Goal: Task Accomplishment & Management: Manage account settings

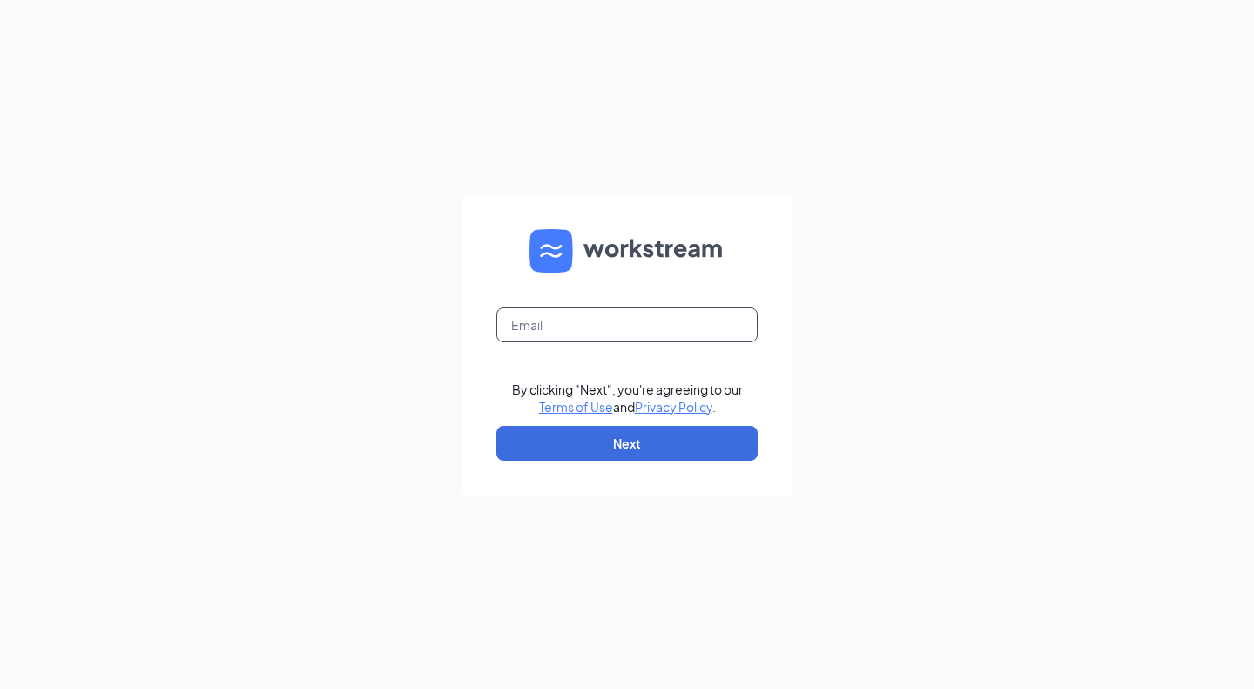
click at [630, 333] on input "text" at bounding box center [626, 324] width 261 height 35
type input "jwenger@groupmgmt.com"
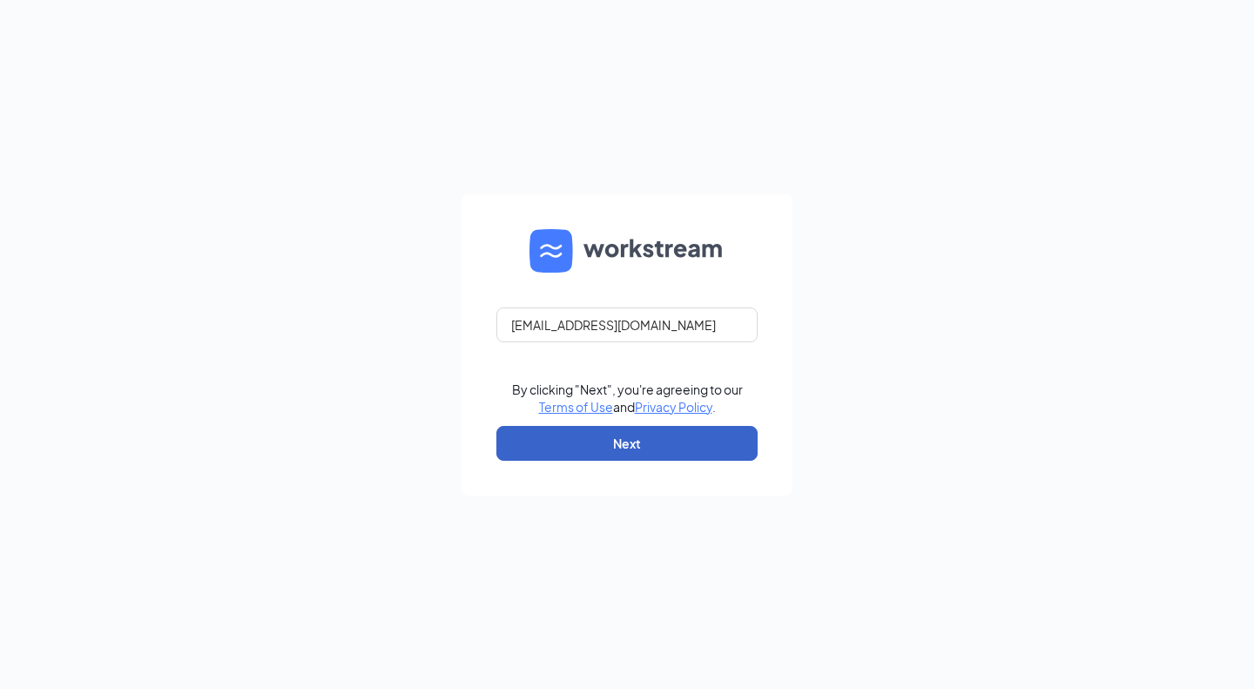
click at [636, 433] on button "Next" at bounding box center [626, 443] width 261 height 35
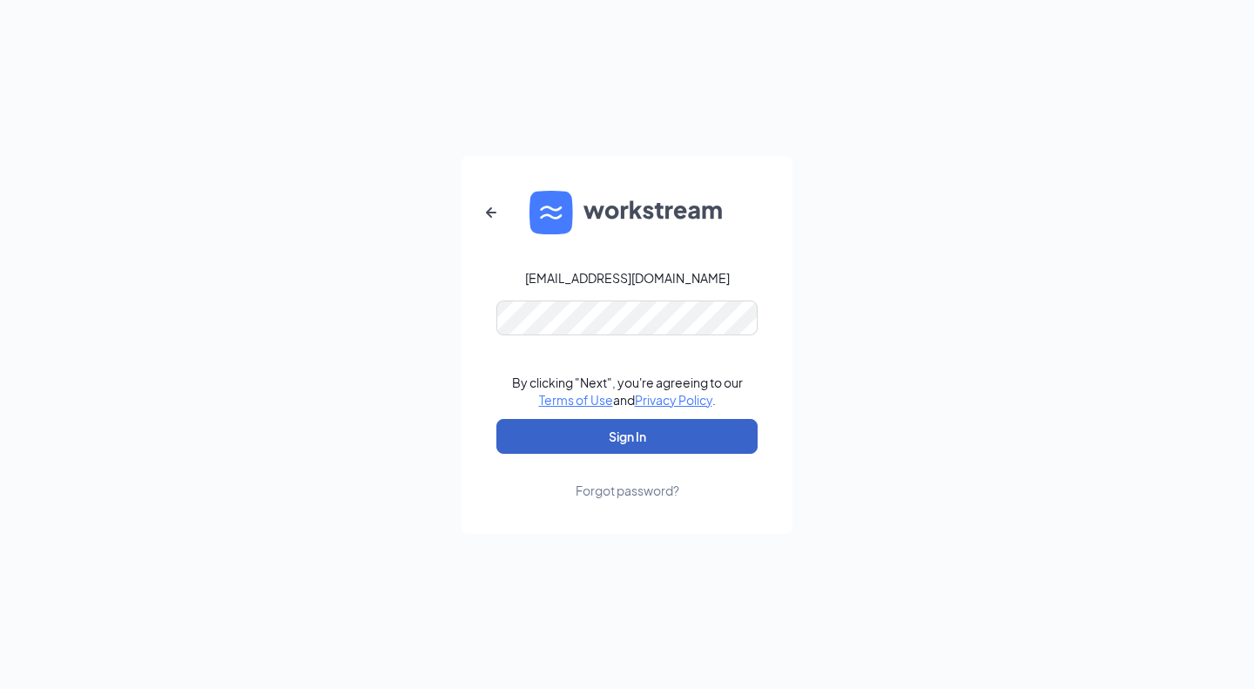
click at [625, 434] on button "Sign In" at bounding box center [626, 436] width 261 height 35
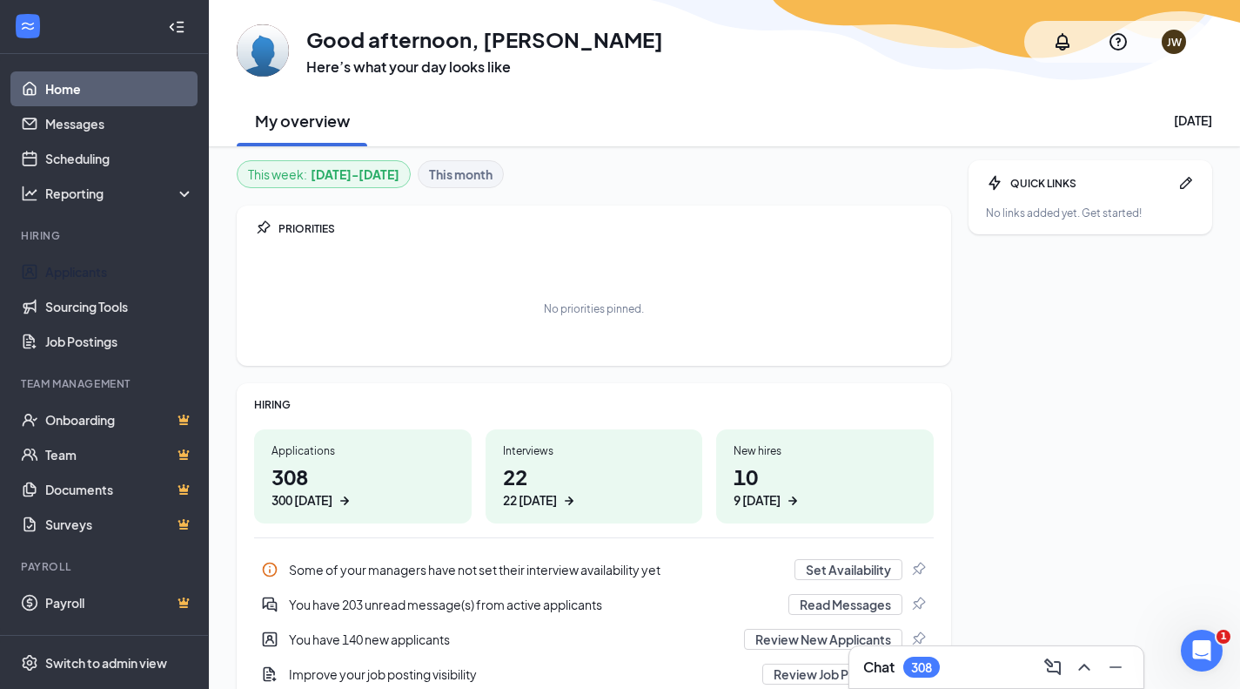
click at [119, 271] on link "Applicants" at bounding box center [119, 271] width 149 height 35
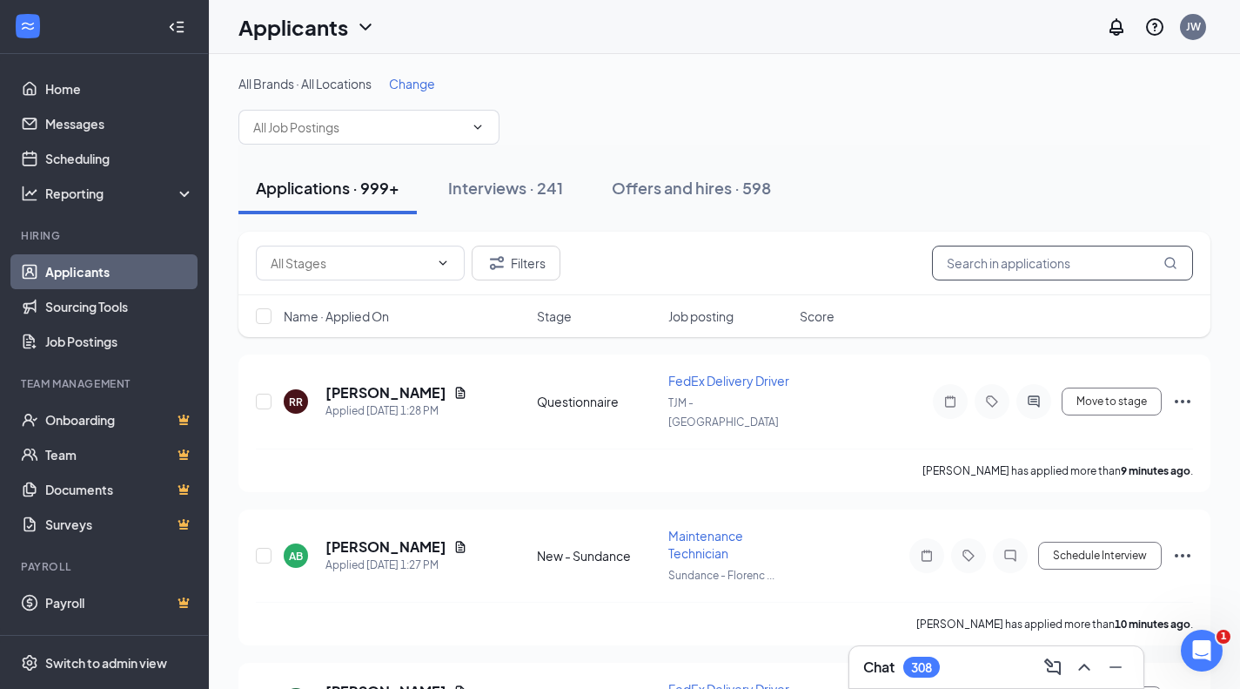
click at [982, 270] on input "text" at bounding box center [1062, 262] width 261 height 35
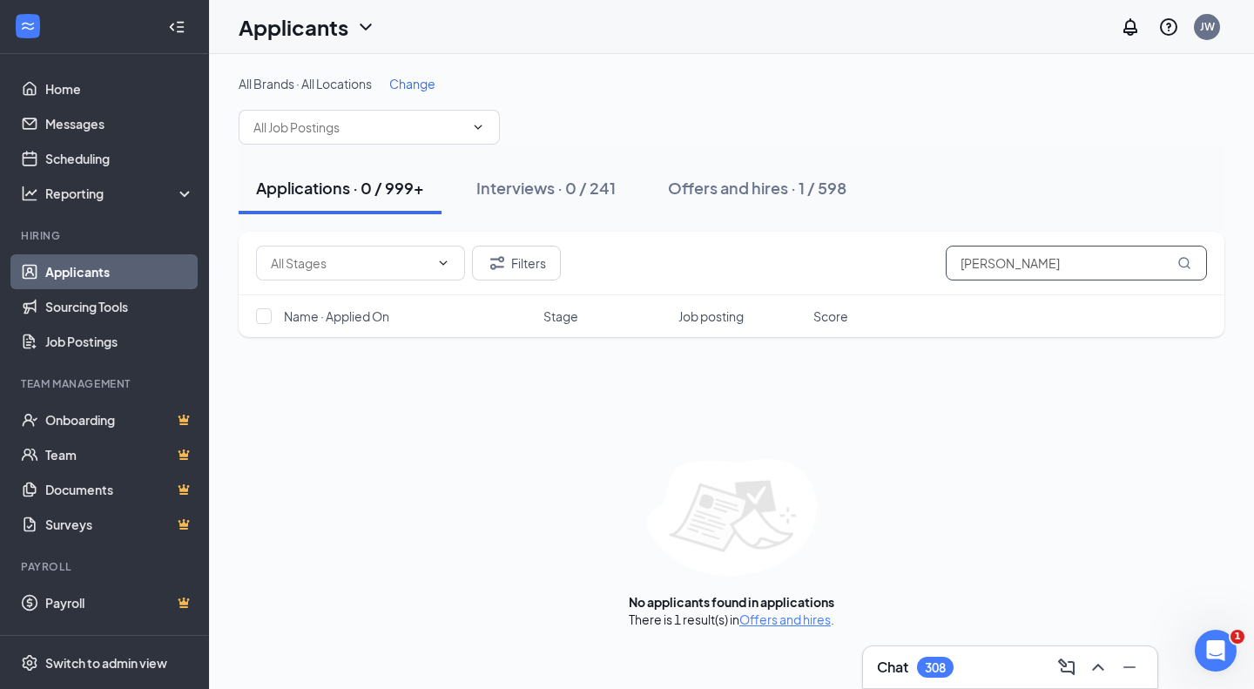
type input "[PERSON_NAME]"
click at [729, 190] on div "Offers and hires · 1 / 598" at bounding box center [757, 188] width 178 height 22
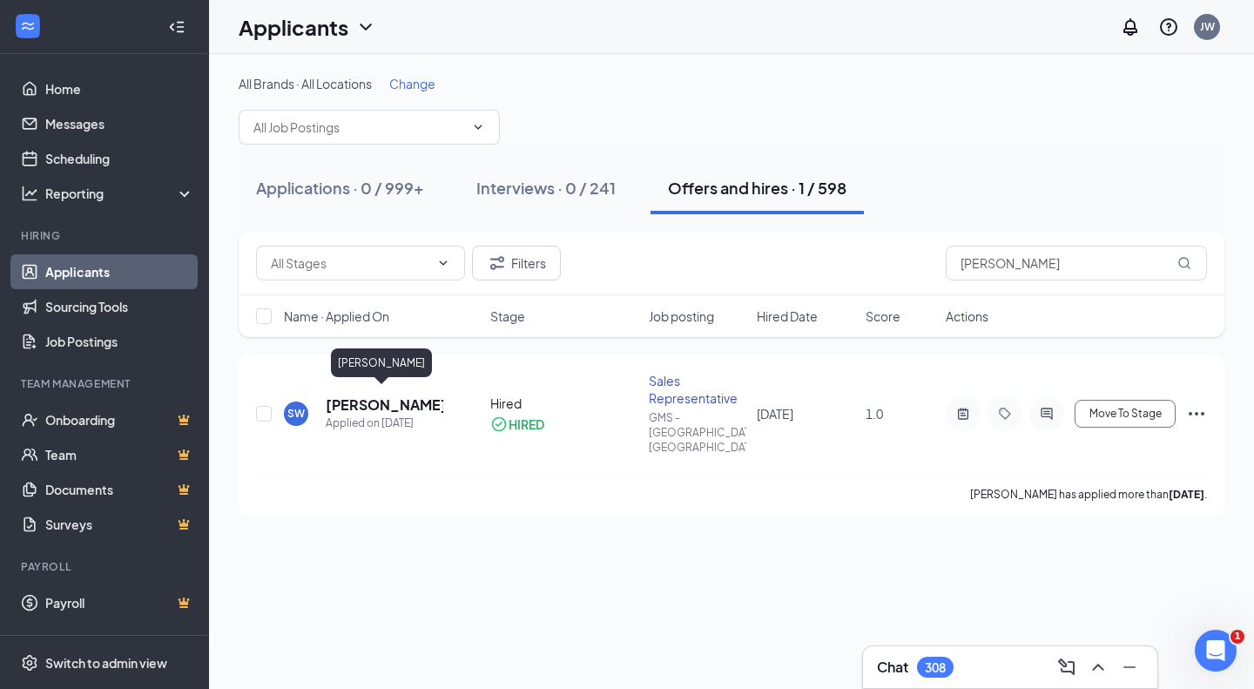
click at [353, 395] on h5 "[PERSON_NAME]" at bounding box center [385, 404] width 118 height 19
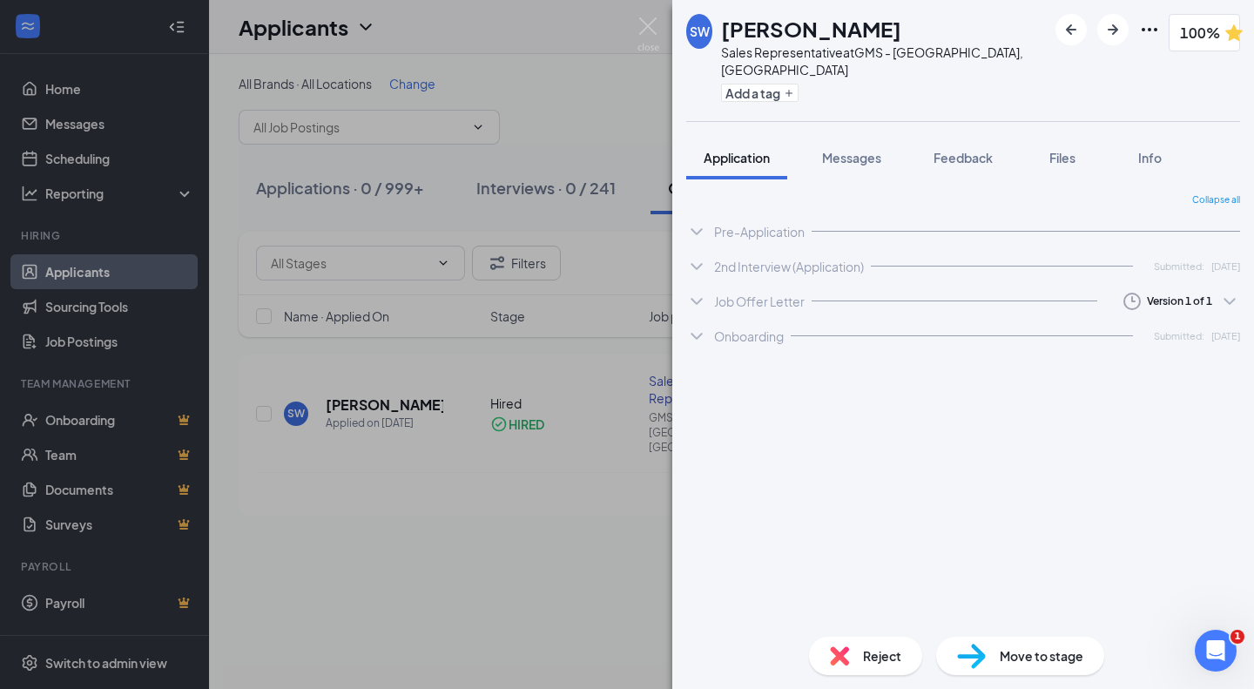
click at [1063, 150] on span "Files" at bounding box center [1062, 158] width 26 height 16
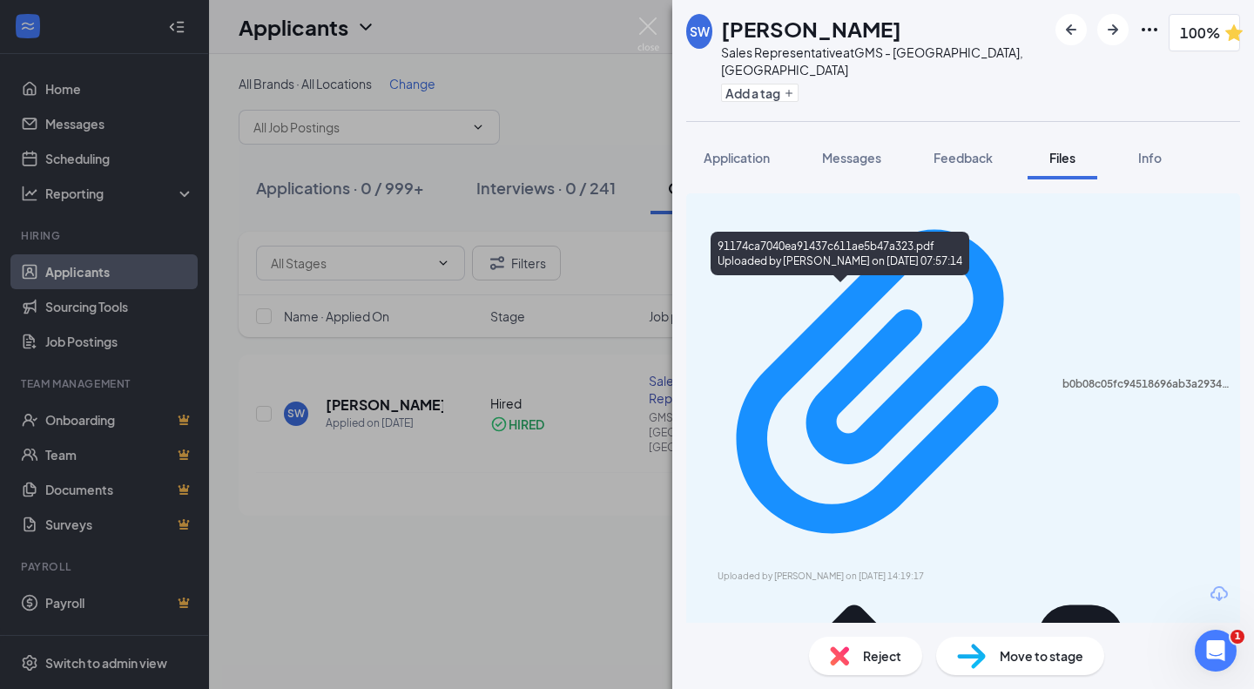
click at [929, 569] on div "Uploaded by [PERSON_NAME] on [DATE] 14:19:17" at bounding box center [847, 576] width 261 height 14
